Goal: Information Seeking & Learning: Learn about a topic

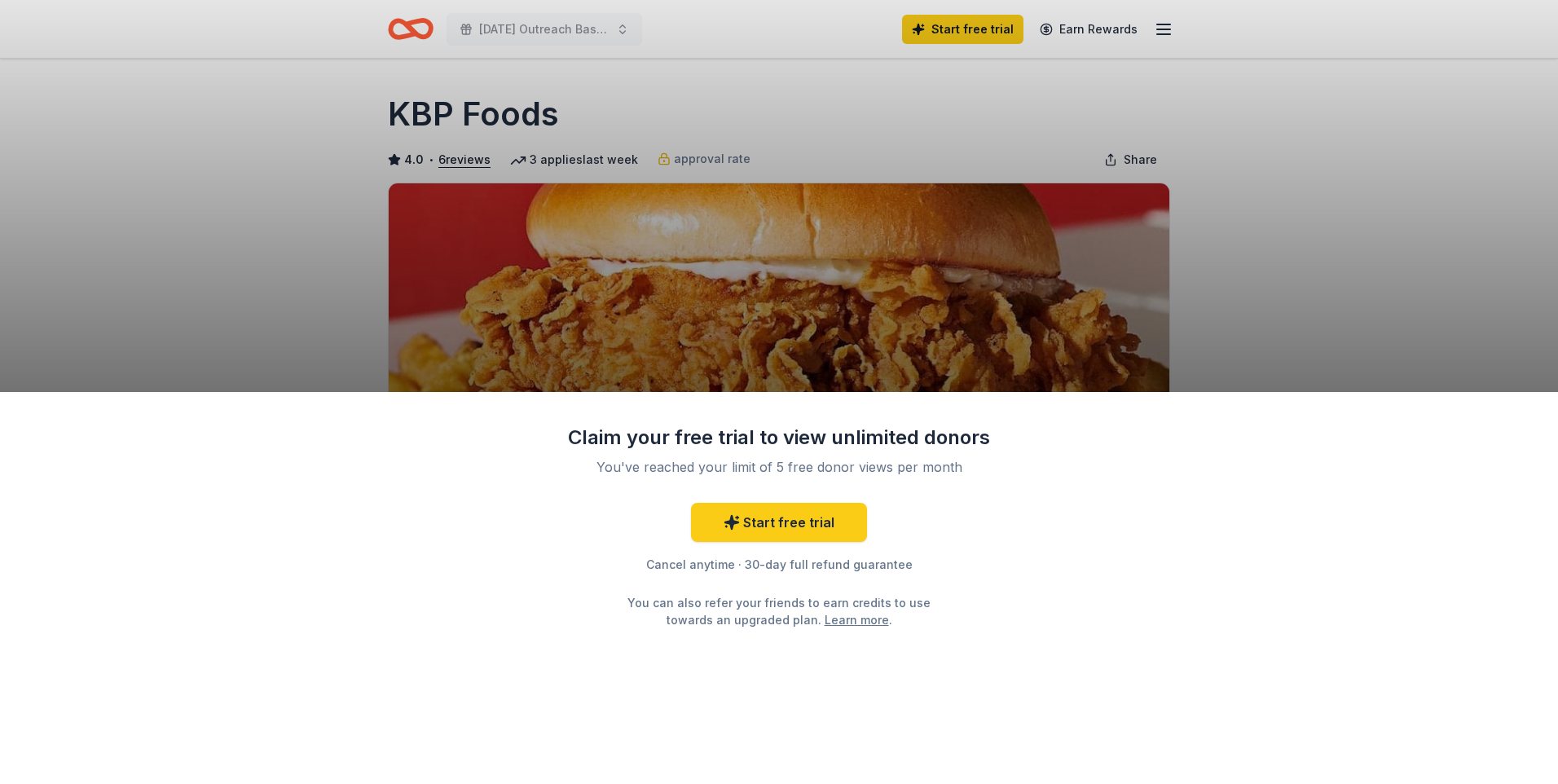
click at [332, 194] on div "Claim your free trial to view unlimited donors You've reached your limit of 5 f…" at bounding box center [779, 392] width 1558 height 784
